Goal: Task Accomplishment & Management: Manage account settings

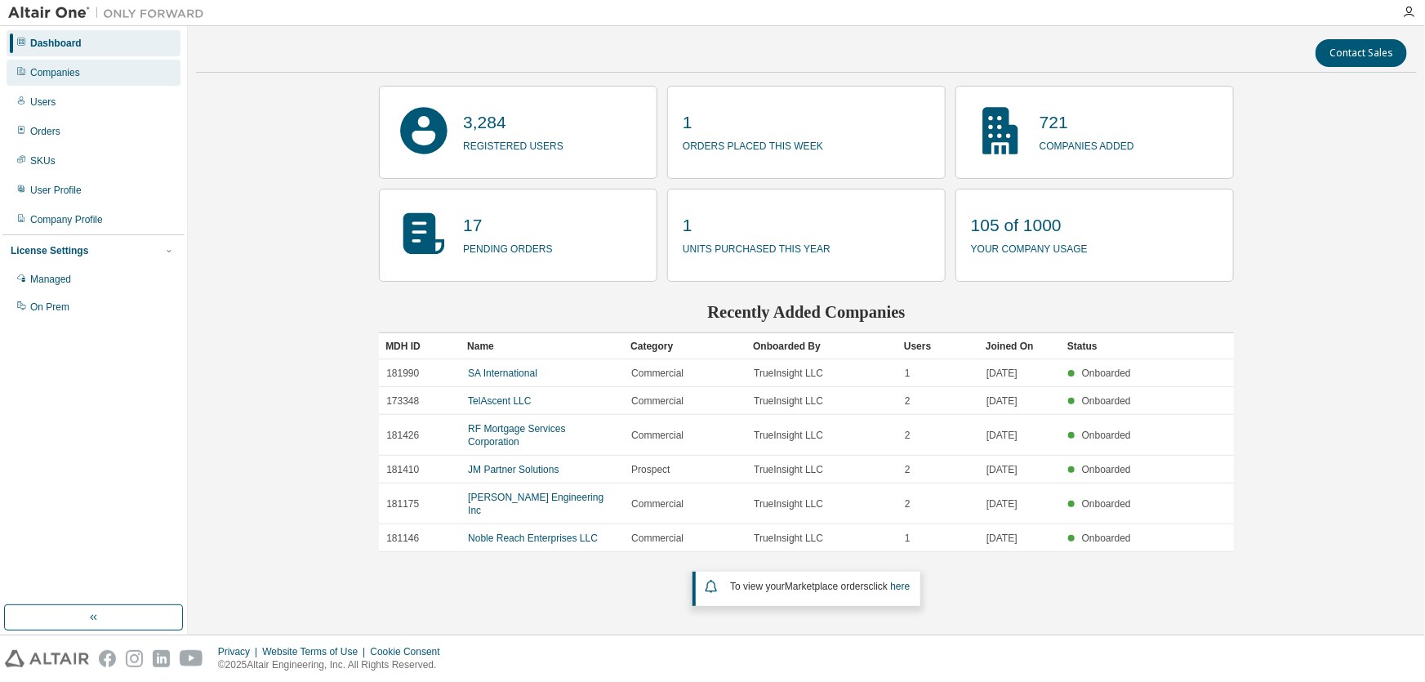
click at [57, 60] on div "Companies" at bounding box center [94, 73] width 174 height 26
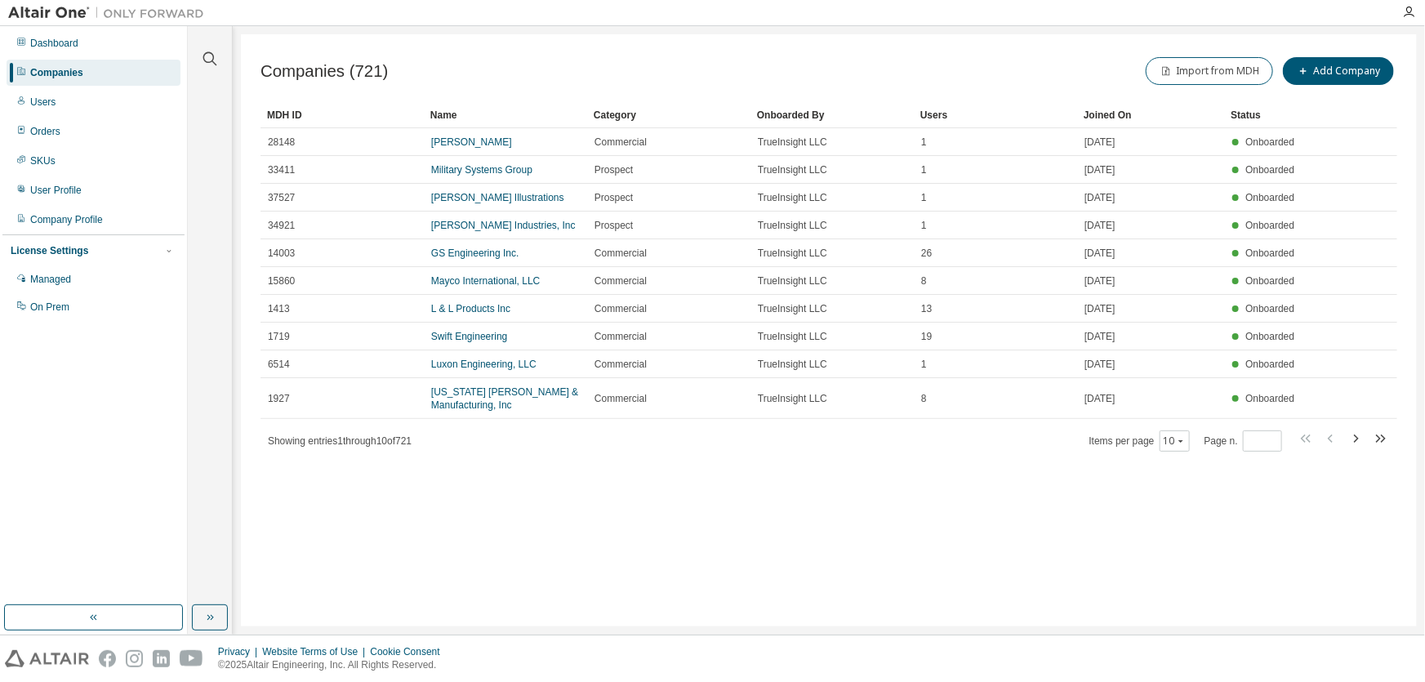
click at [42, 66] on div "Companies" at bounding box center [56, 72] width 53 height 13
click at [208, 55] on icon "button" at bounding box center [210, 59] width 20 height 20
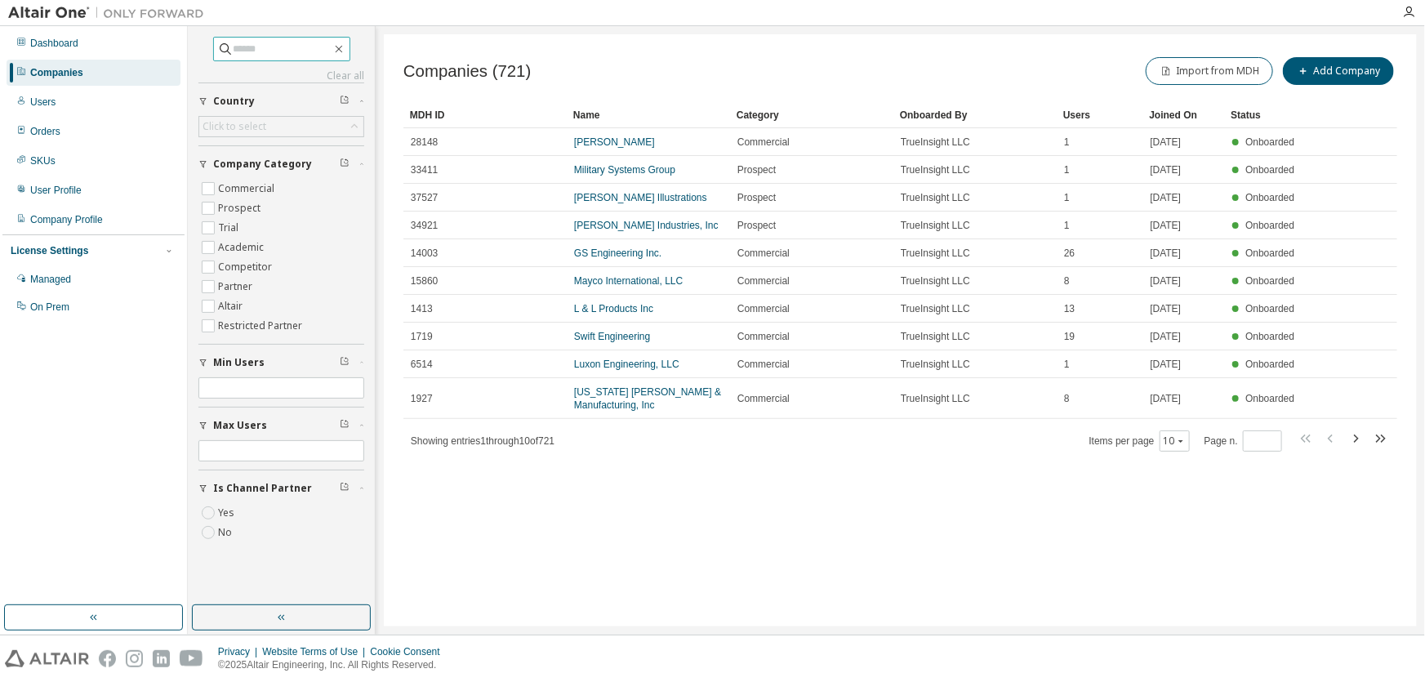
click at [268, 48] on input "text" at bounding box center [283, 49] width 98 height 16
type input "**********"
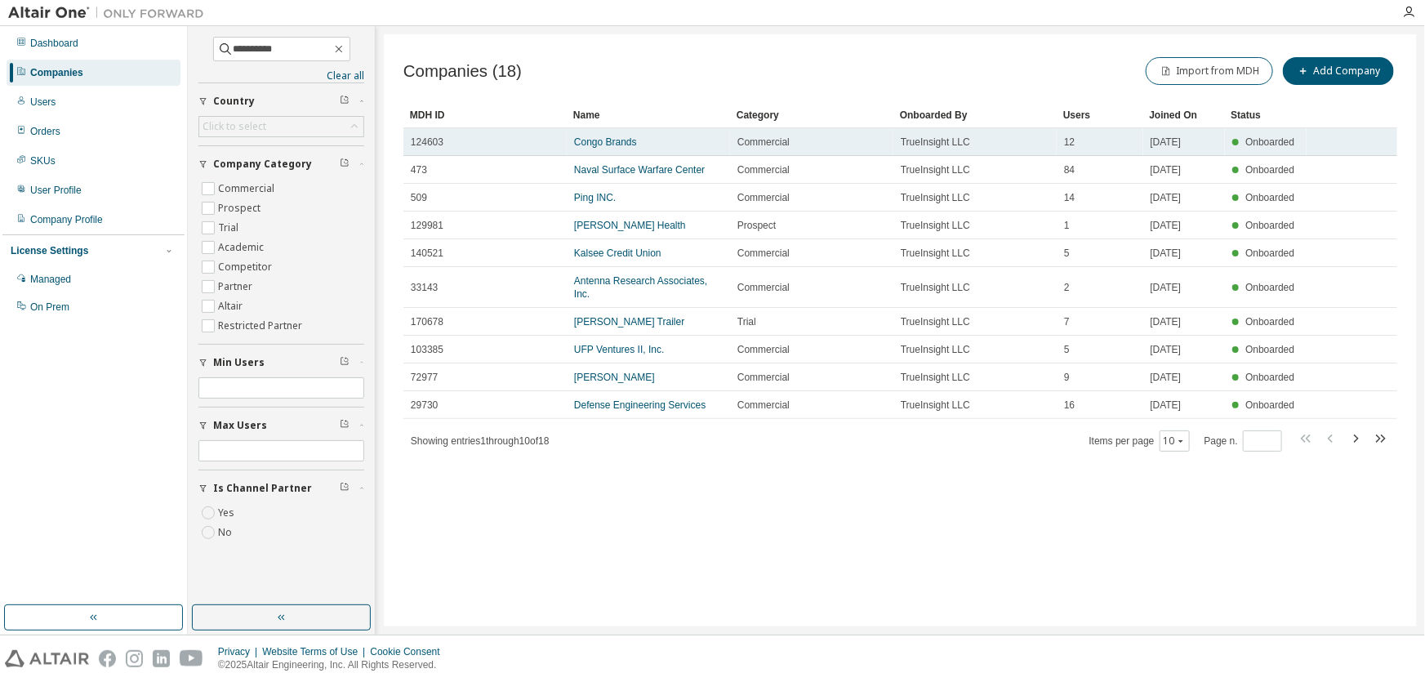
click at [572, 135] on td "Congo Brands" at bounding box center [648, 142] width 163 height 28
click at [588, 142] on link "Congo Brands" at bounding box center [605, 141] width 63 height 11
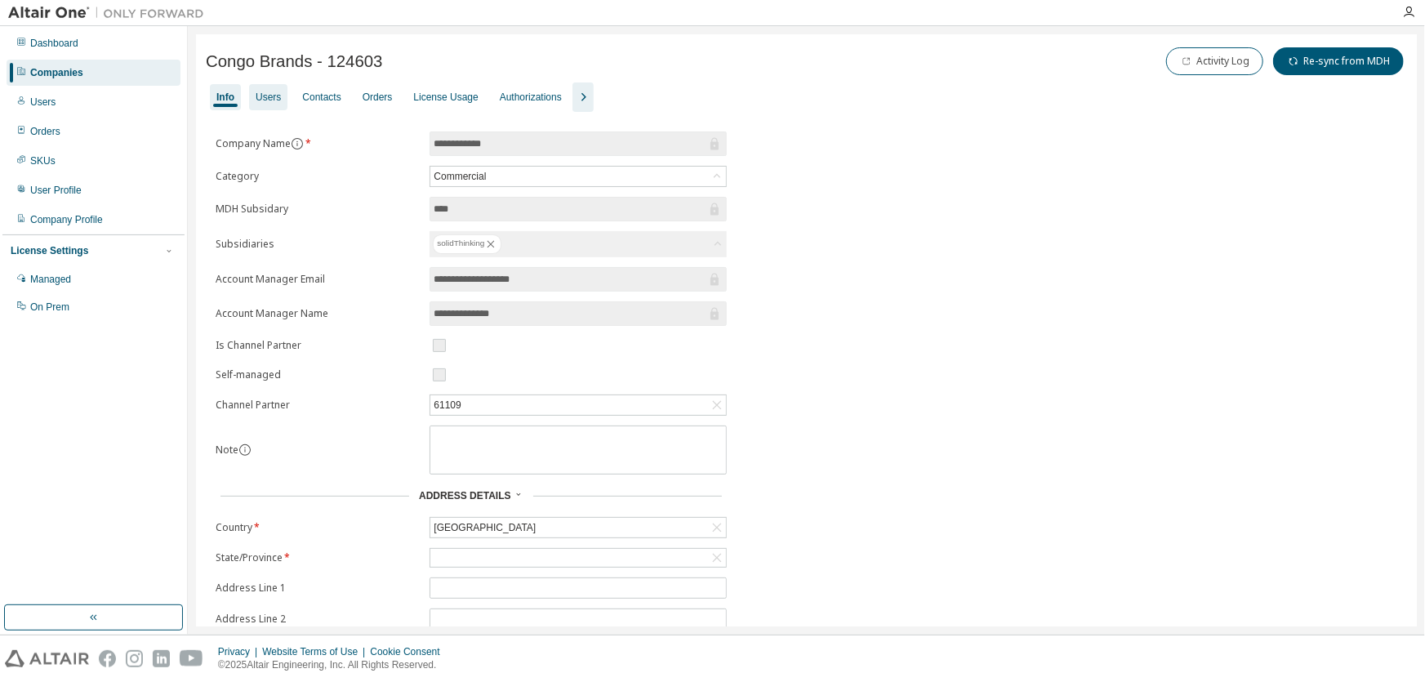
click at [271, 88] on div "Users" at bounding box center [268, 97] width 38 height 26
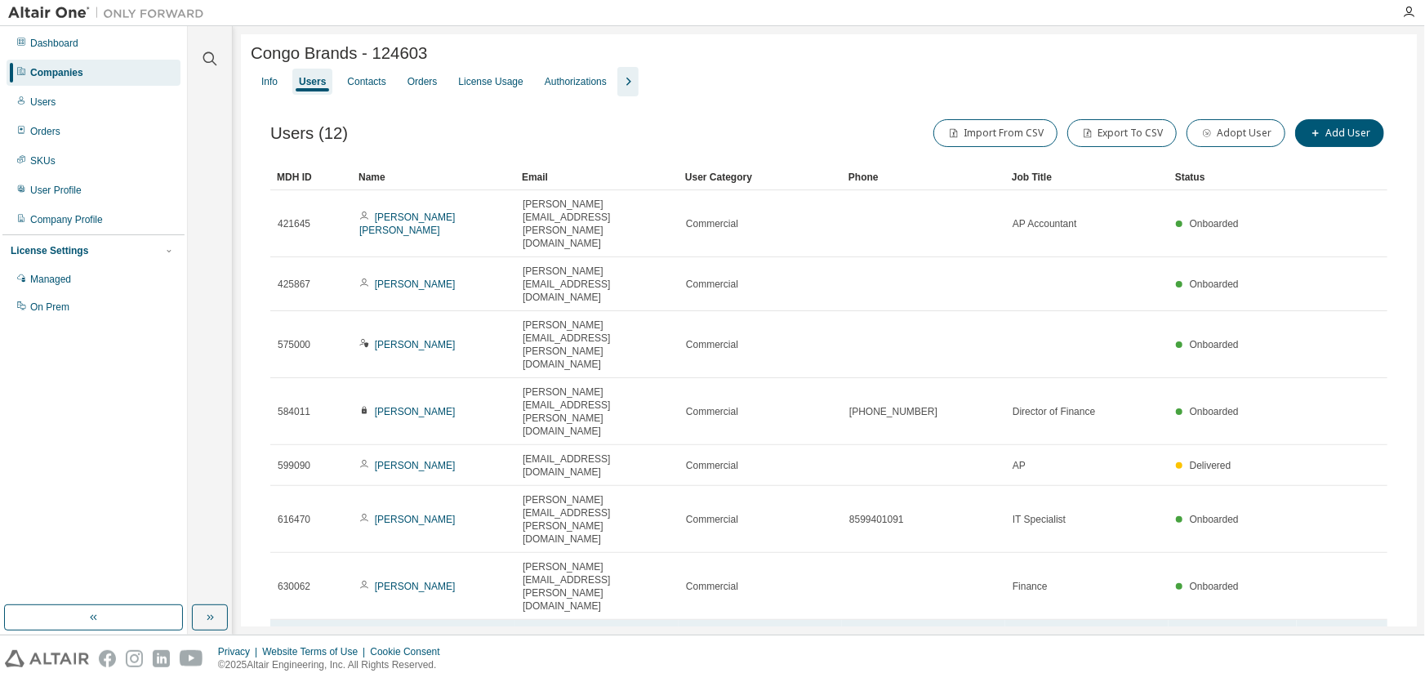
click at [411, 648] on link "[PERSON_NAME]" at bounding box center [415, 653] width 81 height 11
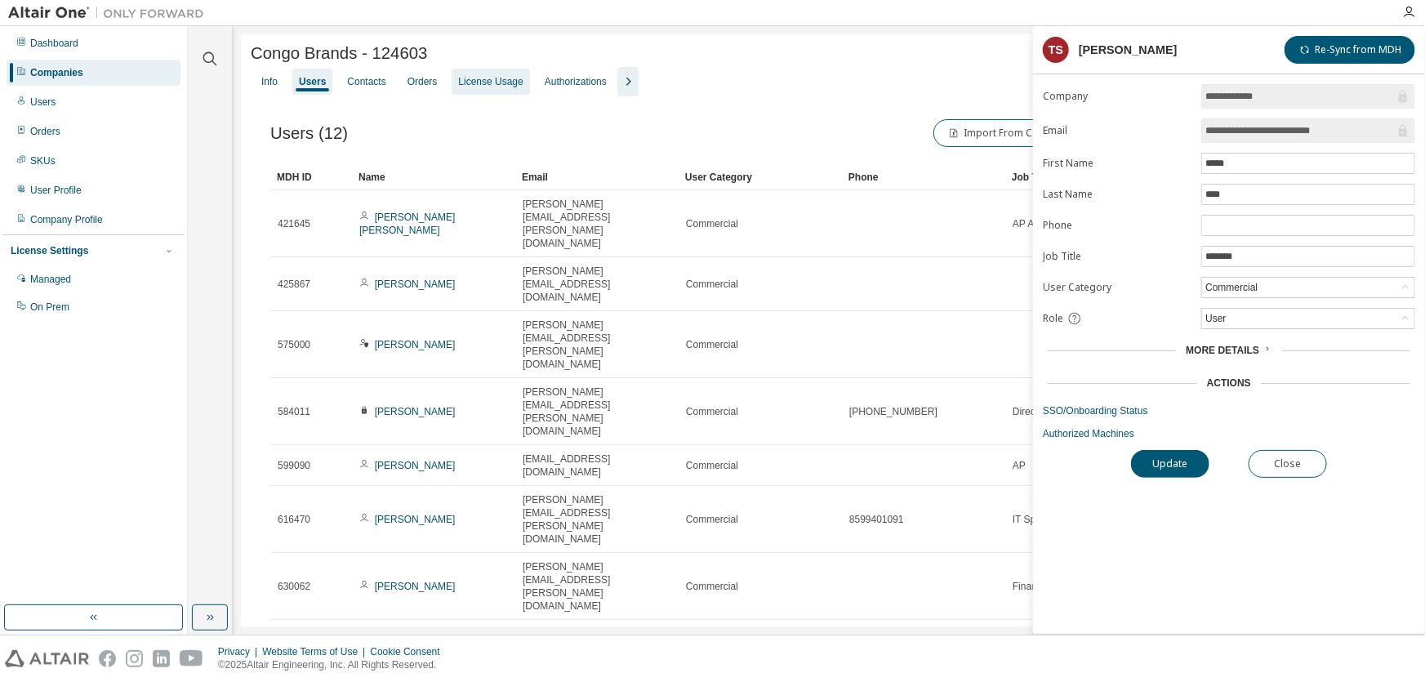
click at [483, 75] on div "License Usage" at bounding box center [491, 82] width 78 height 26
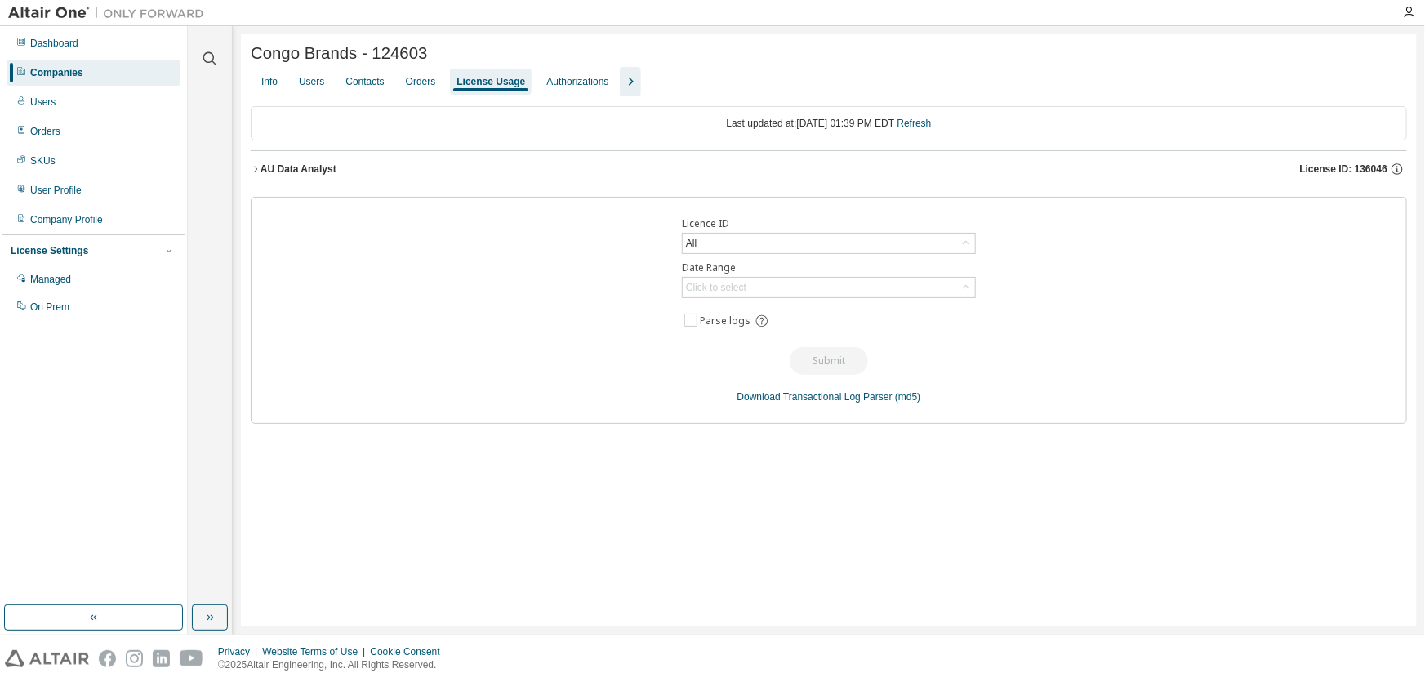
click at [348, 173] on div "AU Data Analyst License ID: 136046" at bounding box center [833, 169] width 1146 height 15
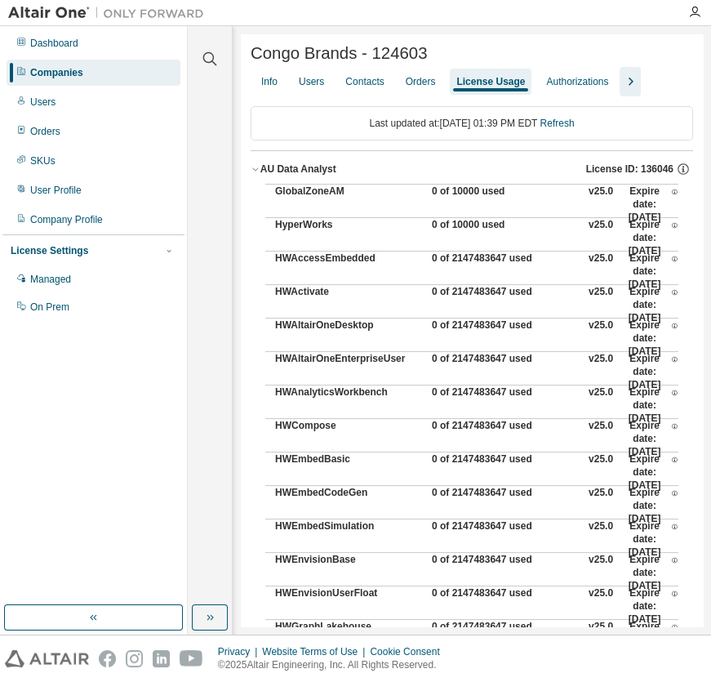
click at [95, 76] on div "Companies" at bounding box center [94, 73] width 174 height 26
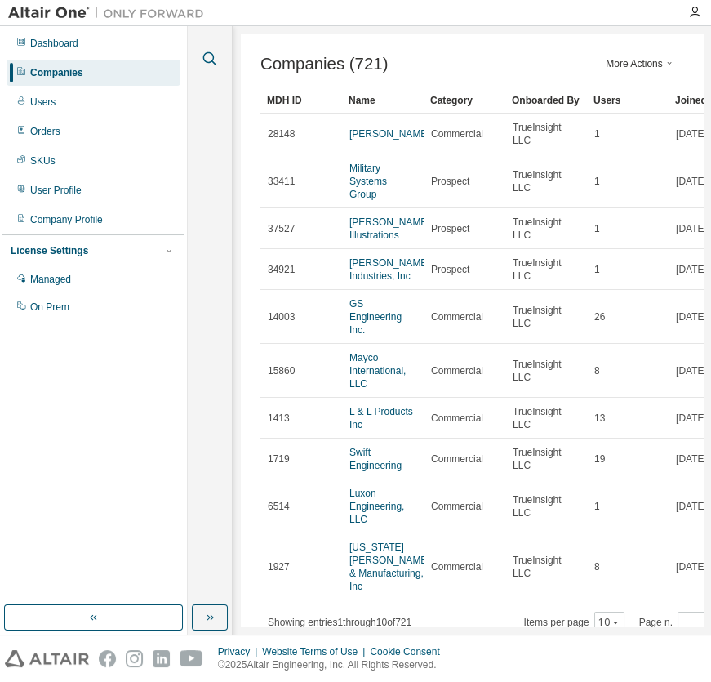
click at [211, 60] on icon "button" at bounding box center [210, 59] width 14 height 14
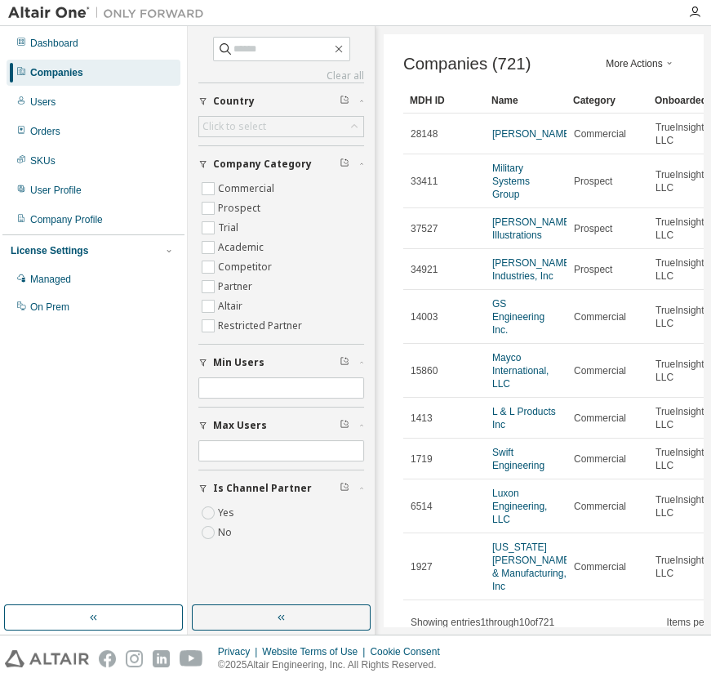
click at [258, 62] on div "Clear all Is Channel Partner Yes No Max Users Min Users Company Category Commer…" at bounding box center [281, 294] width 166 height 514
click at [255, 47] on input "text" at bounding box center [283, 49] width 98 height 16
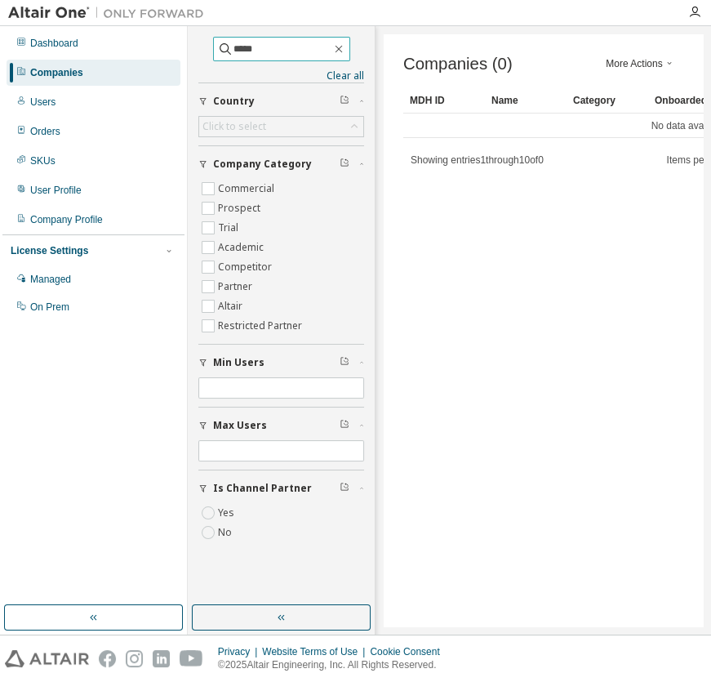
click at [291, 49] on input "*****" at bounding box center [283, 49] width 98 height 16
type input "*****"
click at [345, 73] on link "Clear all" at bounding box center [281, 75] width 166 height 13
click at [256, 53] on input "*****" at bounding box center [283, 49] width 98 height 16
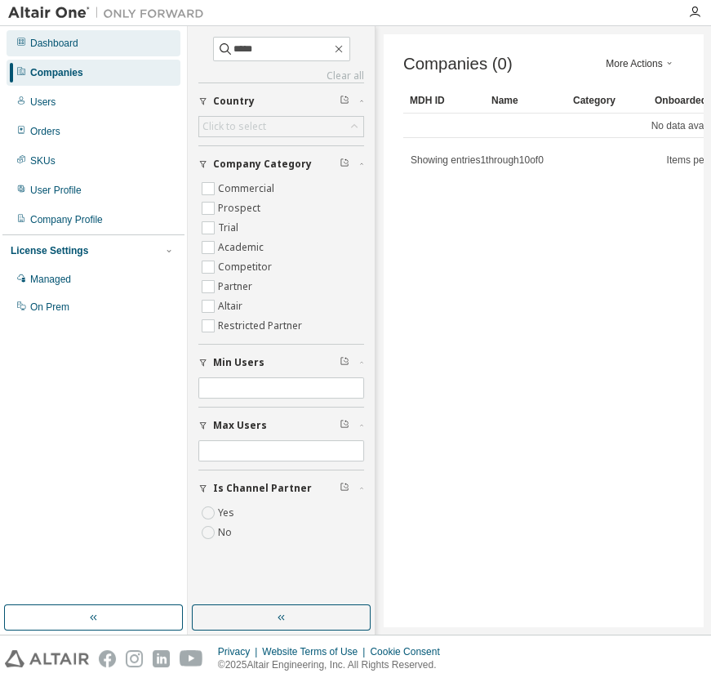
click at [54, 41] on div "Dashboard" at bounding box center [54, 43] width 48 height 13
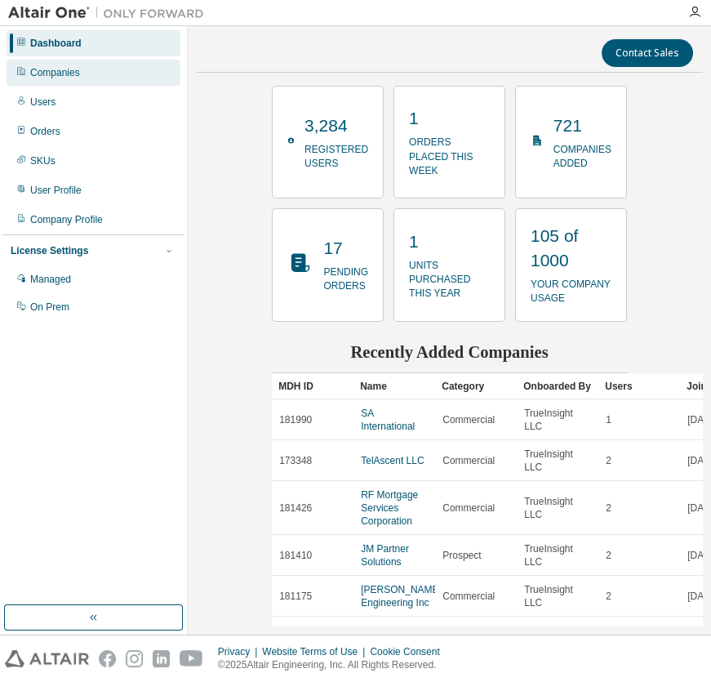
click at [68, 72] on div "Companies" at bounding box center [55, 72] width 50 height 13
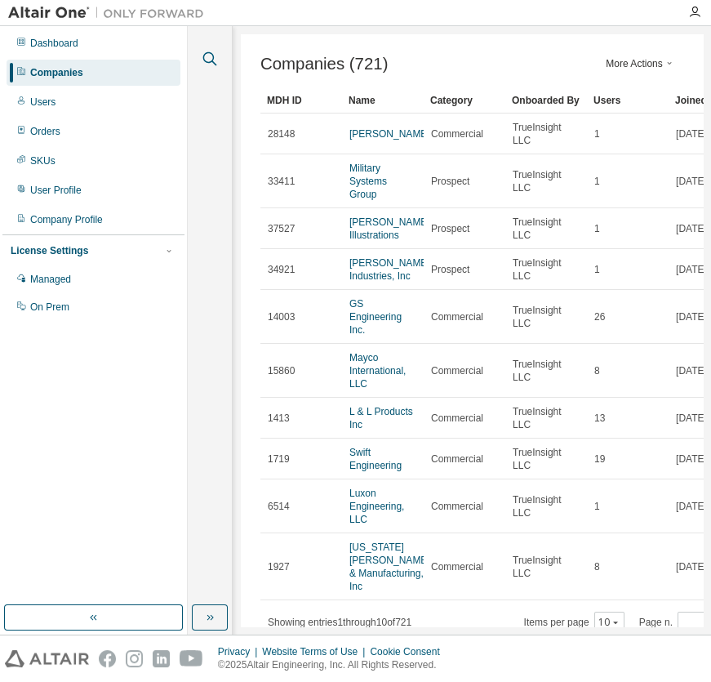
click at [214, 56] on icon "button" at bounding box center [210, 59] width 20 height 20
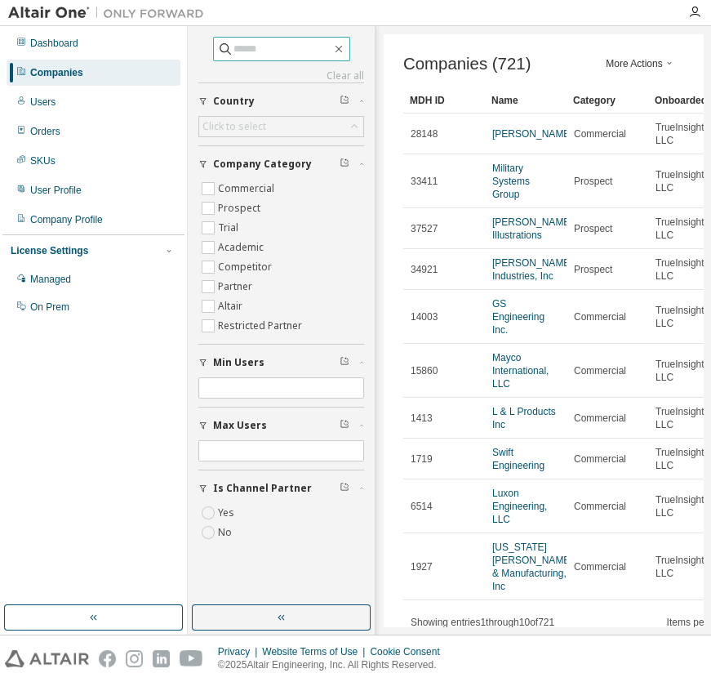
click at [234, 54] on input "text" at bounding box center [283, 49] width 98 height 16
type input "*****"
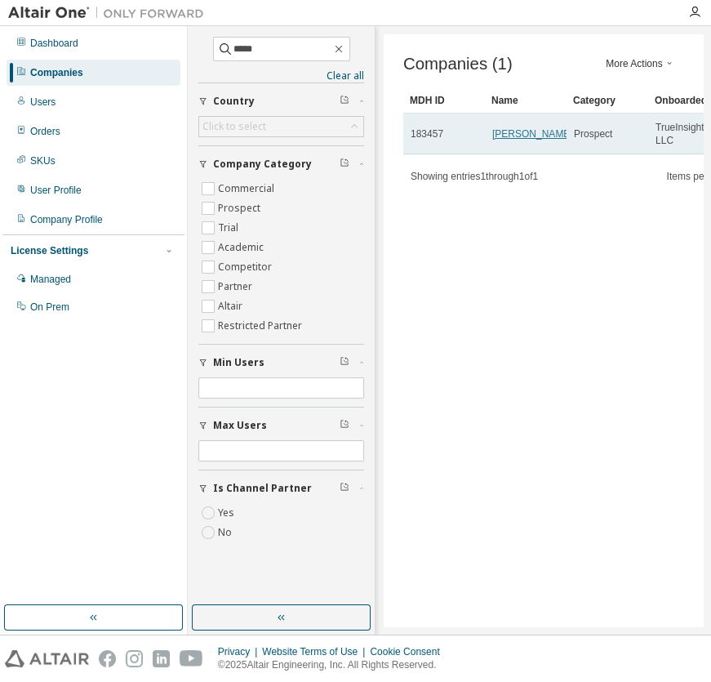
click at [518, 140] on link "[PERSON_NAME]" at bounding box center [532, 133] width 81 height 11
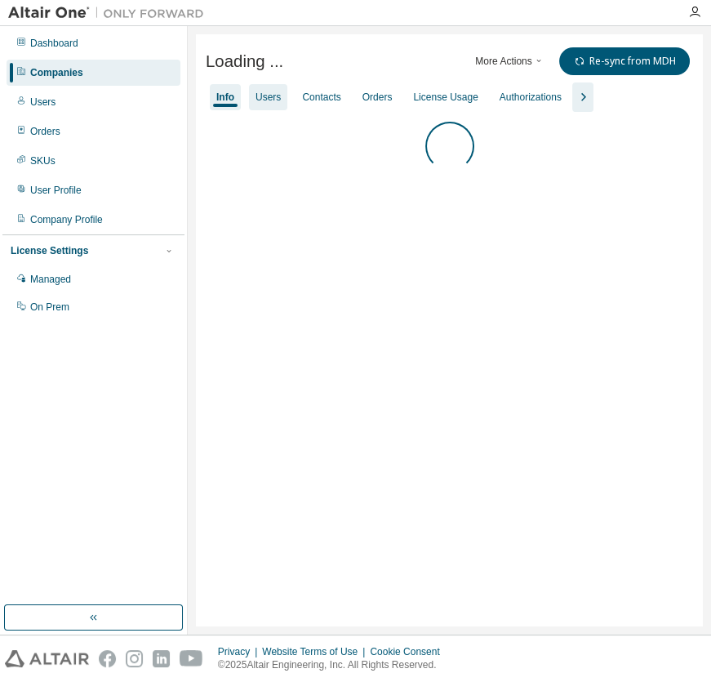
click at [278, 105] on div "Users" at bounding box center [268, 97] width 38 height 26
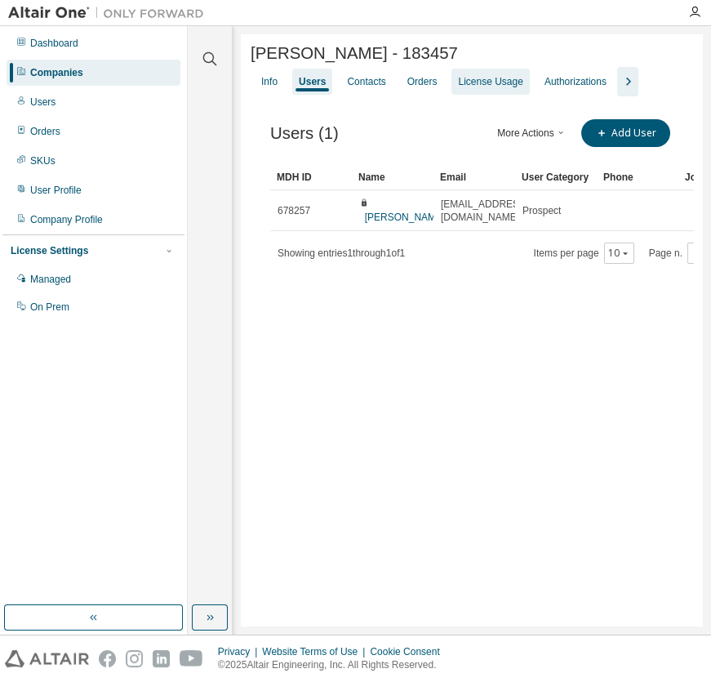
click at [483, 88] on div "License Usage" at bounding box center [490, 81] width 65 height 13
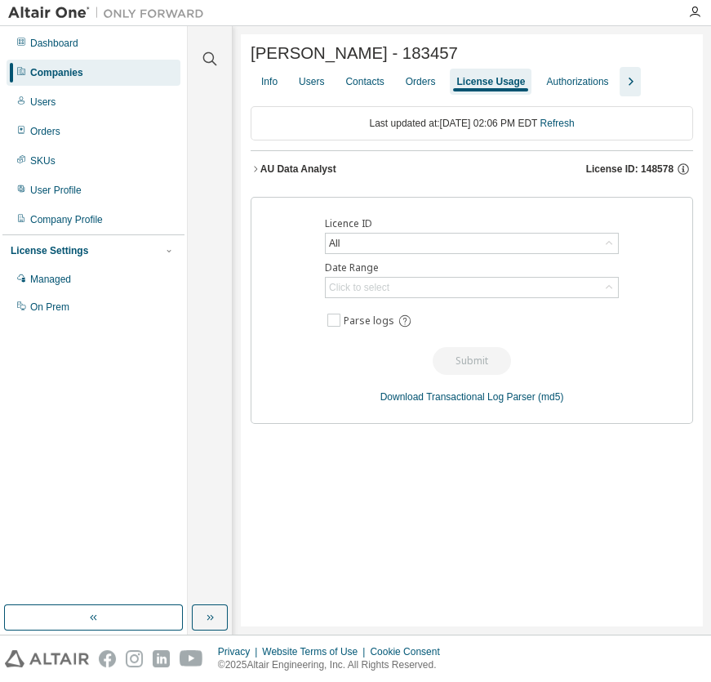
click at [335, 160] on button "AU Data Analyst License ID: 148578" at bounding box center [472, 169] width 443 height 36
